Goal: Task Accomplishment & Management: Manage account settings

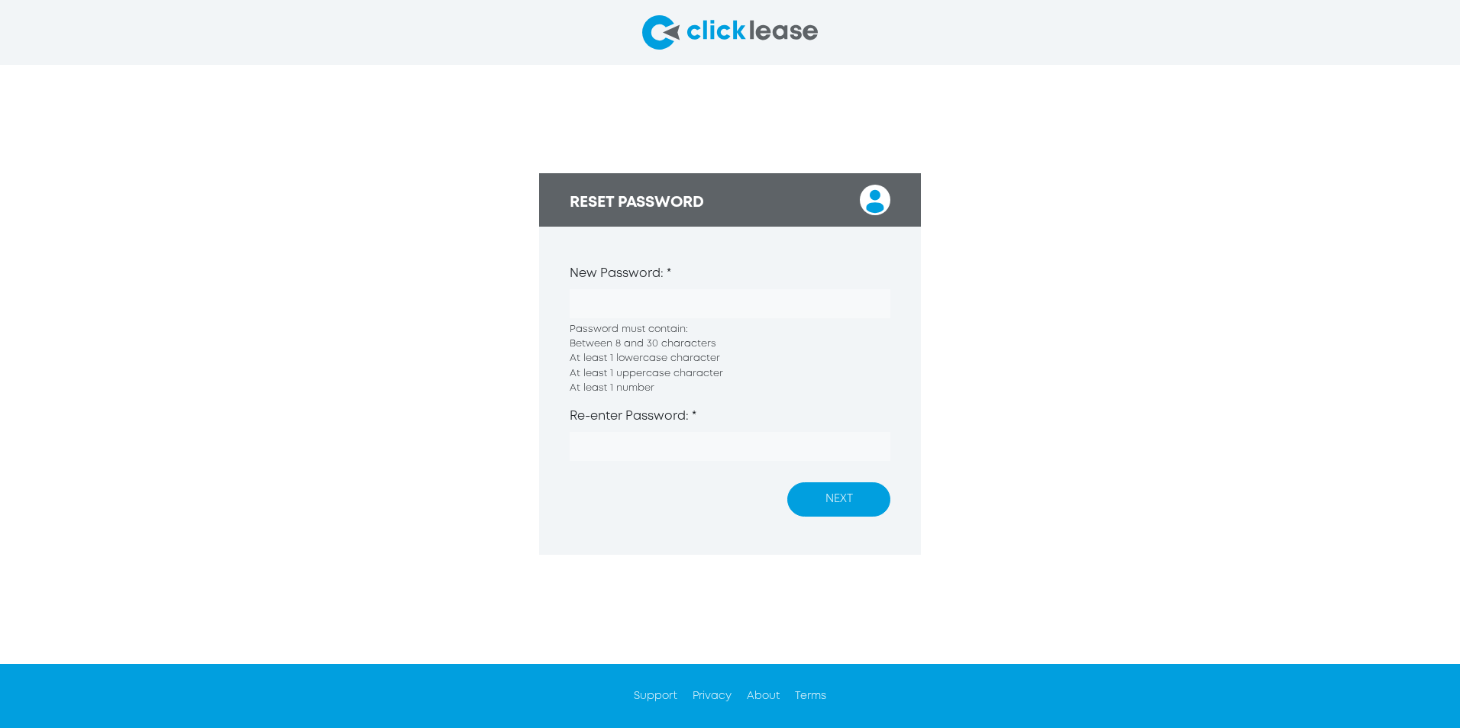
click at [815, 502] on button "NEXT" at bounding box center [838, 499] width 103 height 34
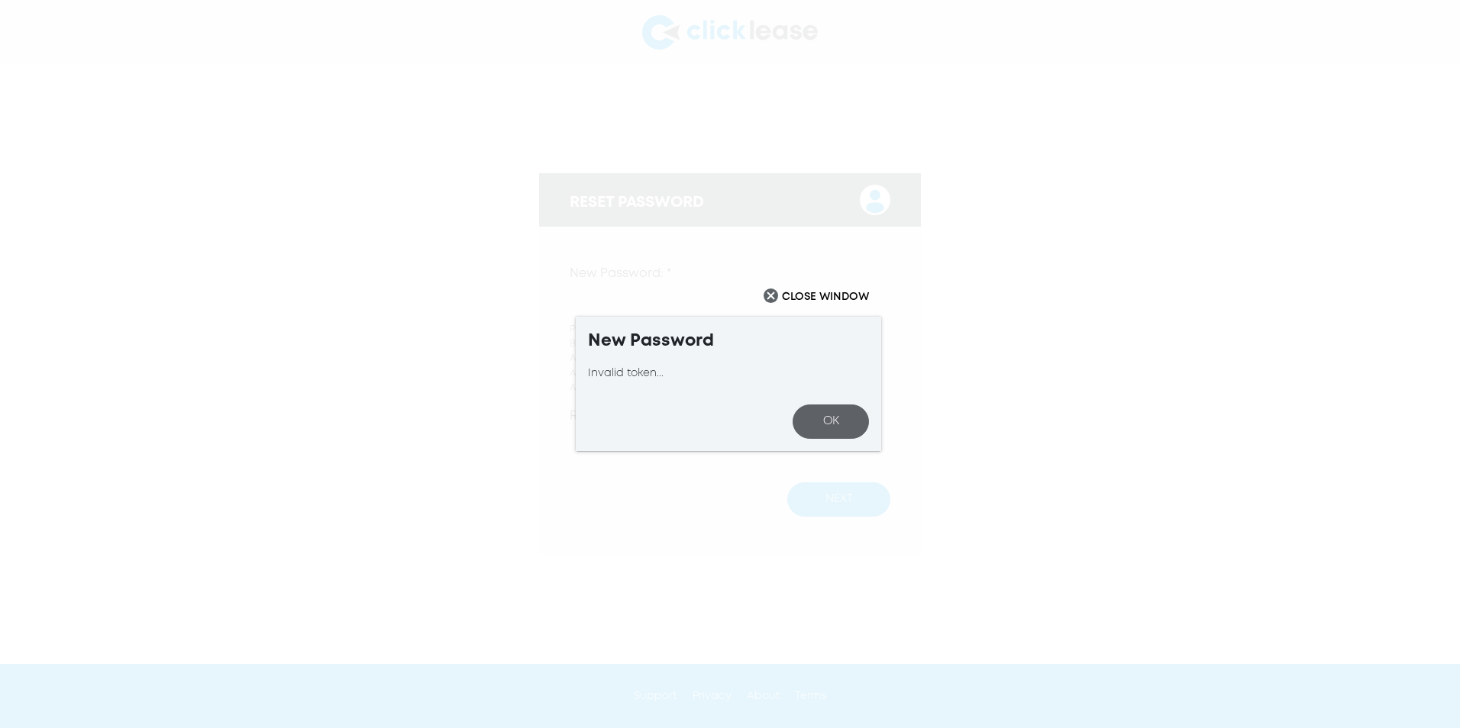
click at [834, 421] on button "OK" at bounding box center [830, 422] width 76 height 34
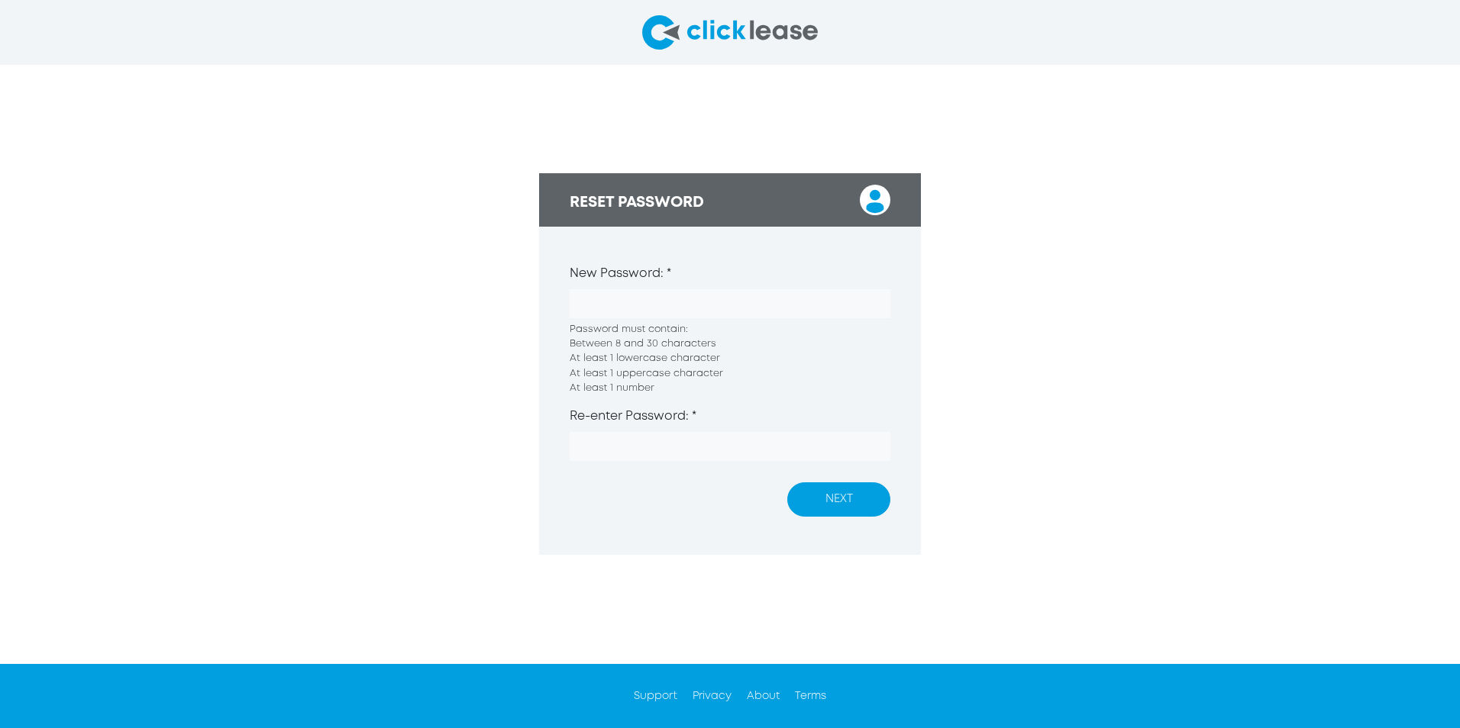
click at [850, 510] on button "NEXT" at bounding box center [838, 499] width 103 height 34
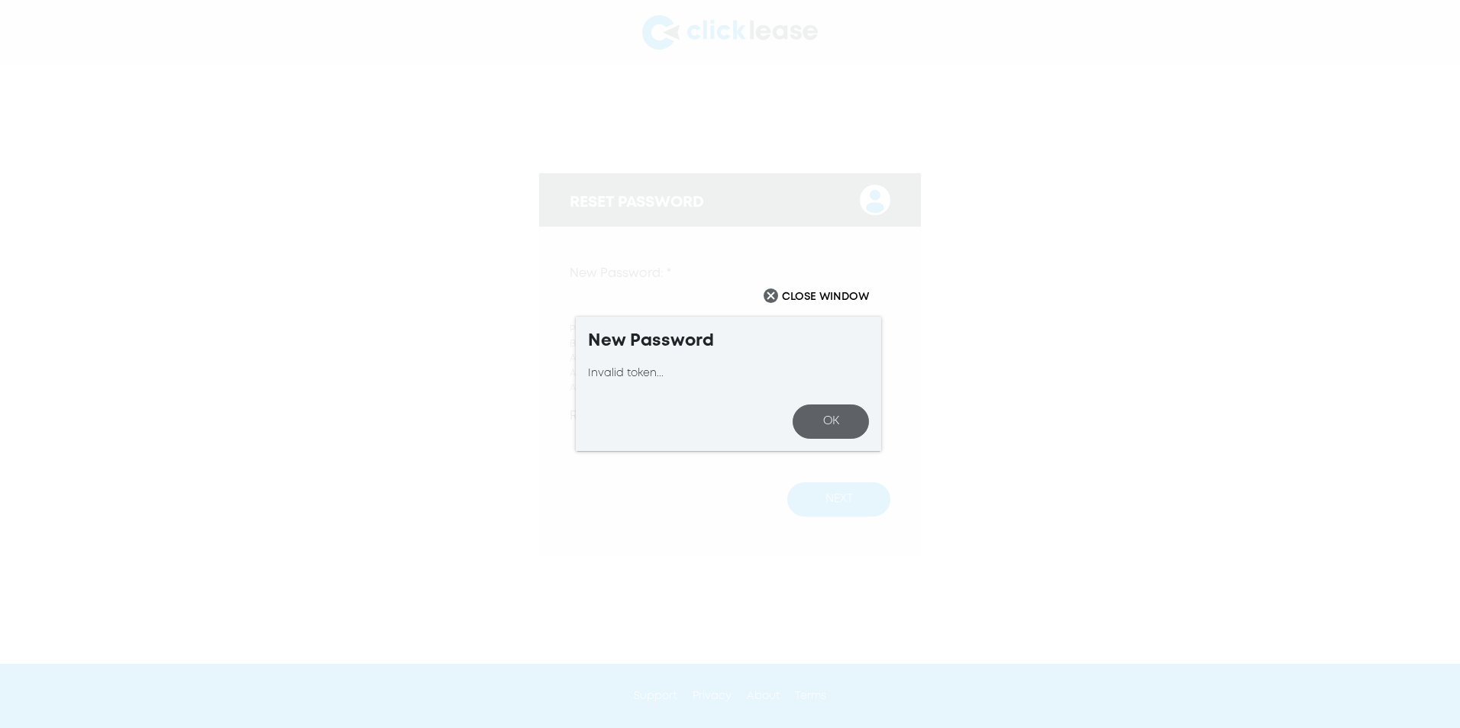
click at [820, 424] on button "OK" at bounding box center [830, 422] width 76 height 34
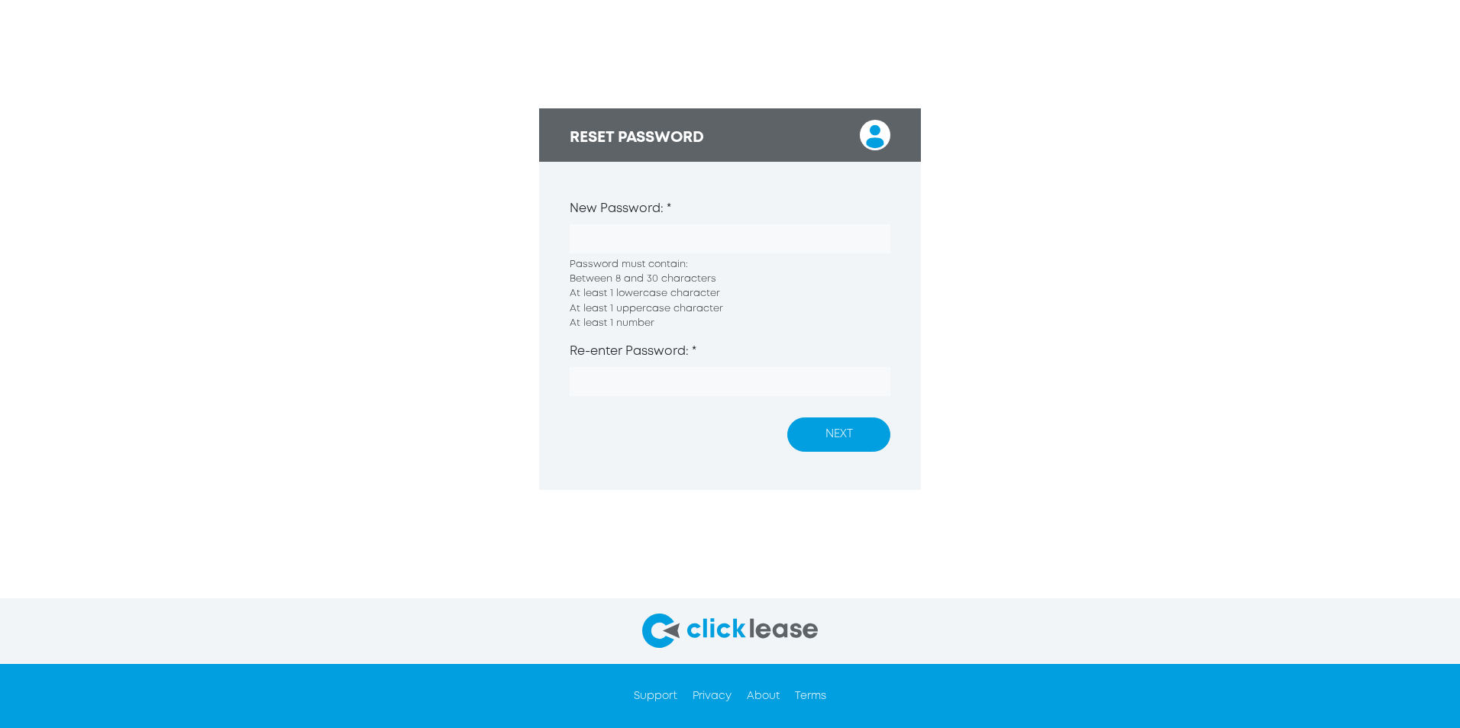
click at [840, 452] on button "NEXT" at bounding box center [838, 435] width 103 height 34
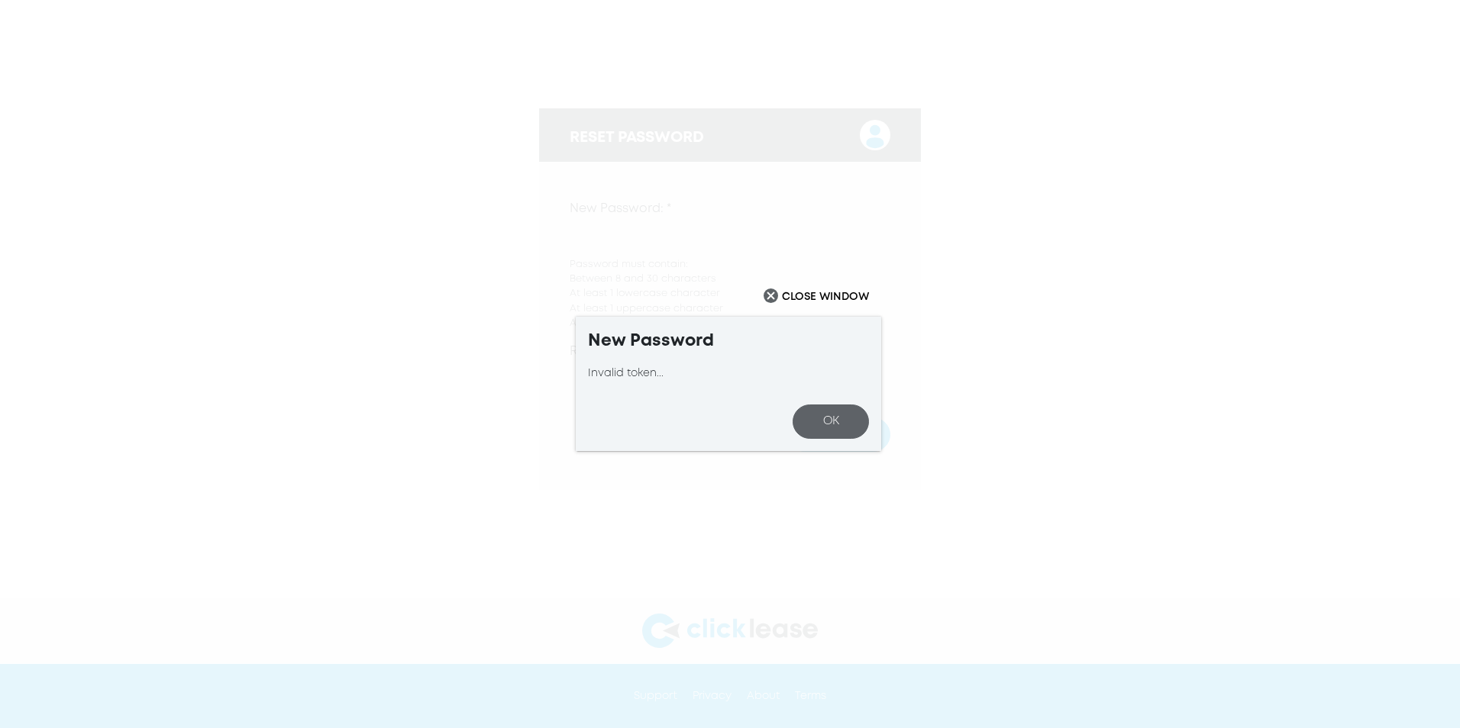
click at [824, 425] on button "OK" at bounding box center [830, 422] width 76 height 34
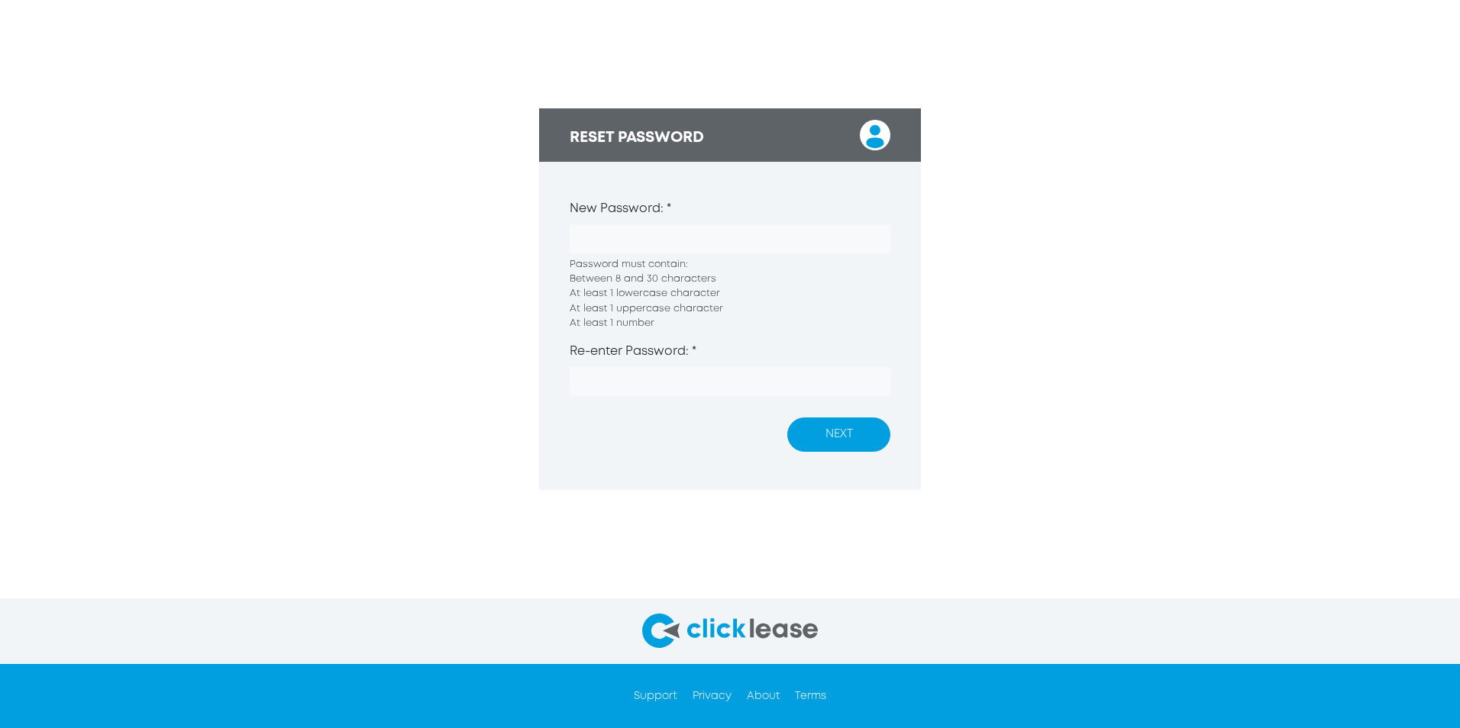
click at [487, 293] on div "RESET PASSWORD New Password: * Password must contain: Between 8 and 30 characte…" at bounding box center [730, 299] width 1460 height 599
click at [853, 452] on button "NEXT" at bounding box center [838, 435] width 103 height 34
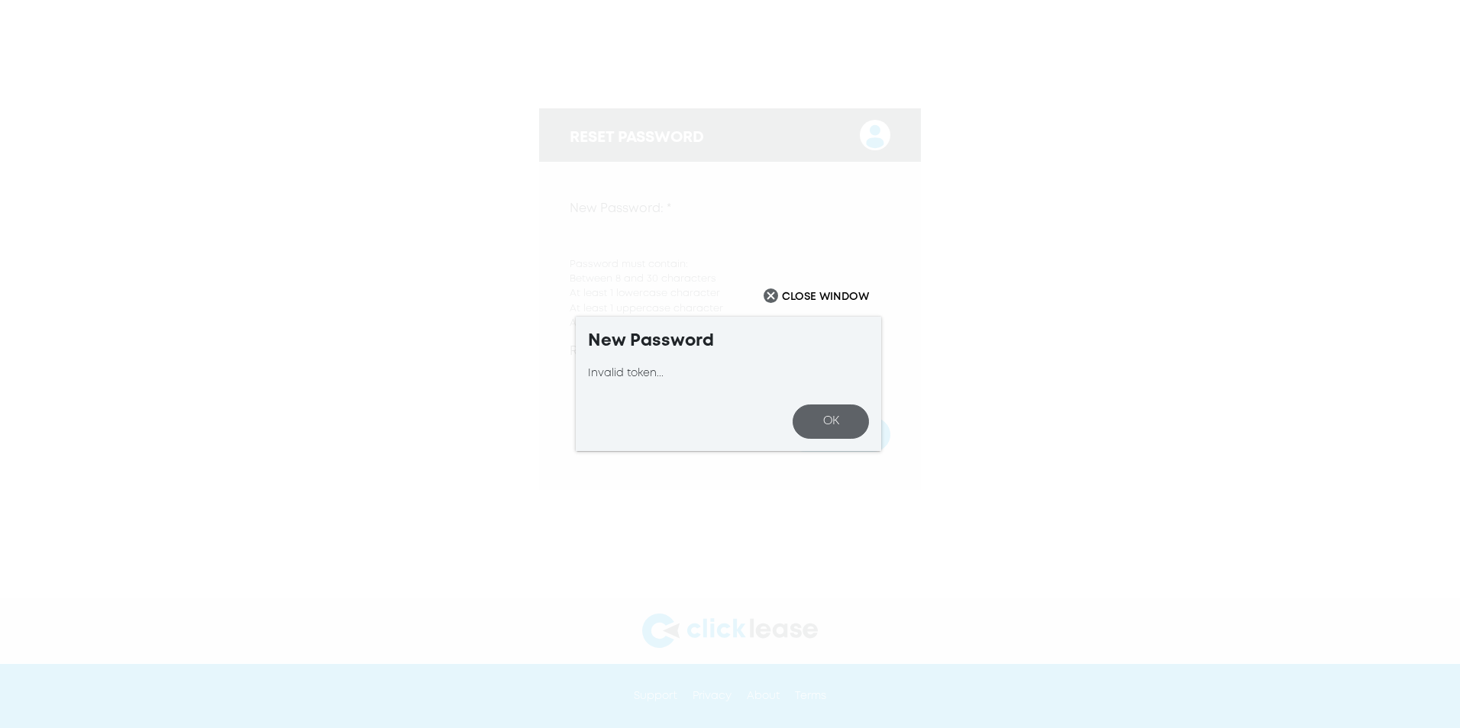
click at [630, 370] on div "Invalid token..." at bounding box center [728, 374] width 281 height 16
click at [656, 348] on h5 "New Password" at bounding box center [728, 341] width 281 height 25
click at [767, 295] on img "Close" at bounding box center [770, 296] width 15 height 15
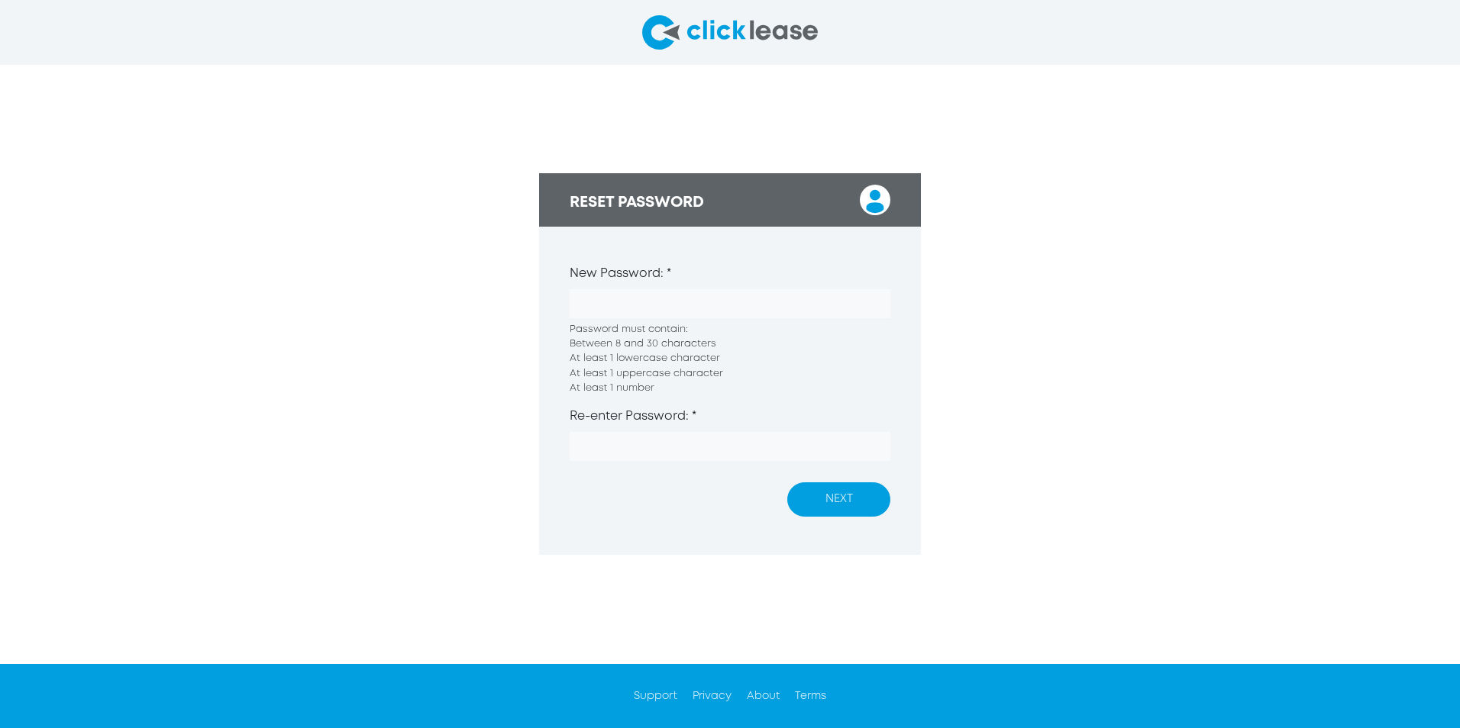
click at [1002, 273] on div "RESET PASSWORD New Password: * Password must contain: Between 8 and 30 characte…" at bounding box center [730, 364] width 1460 height 599
click at [570, 318] on div at bounding box center [570, 318] width 0 height 0
click at [969, 305] on div "RESET PASSWORD New Password: * Password must contain: Between 8 and 30 characte…" at bounding box center [730, 364] width 1460 height 599
click at [825, 502] on button "NEXT" at bounding box center [838, 499] width 103 height 34
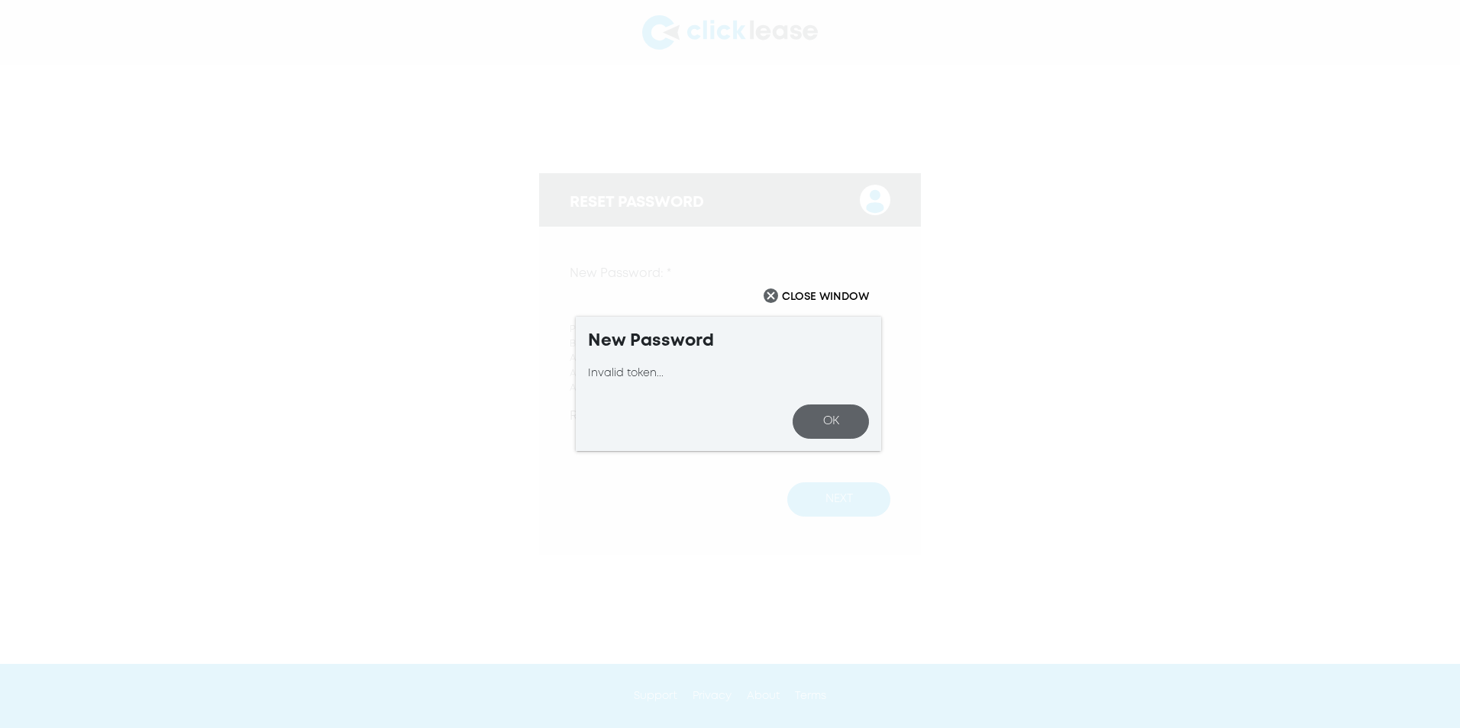
click at [827, 421] on button "OK" at bounding box center [830, 422] width 76 height 34
